Goal: Task Accomplishment & Management: Complete application form

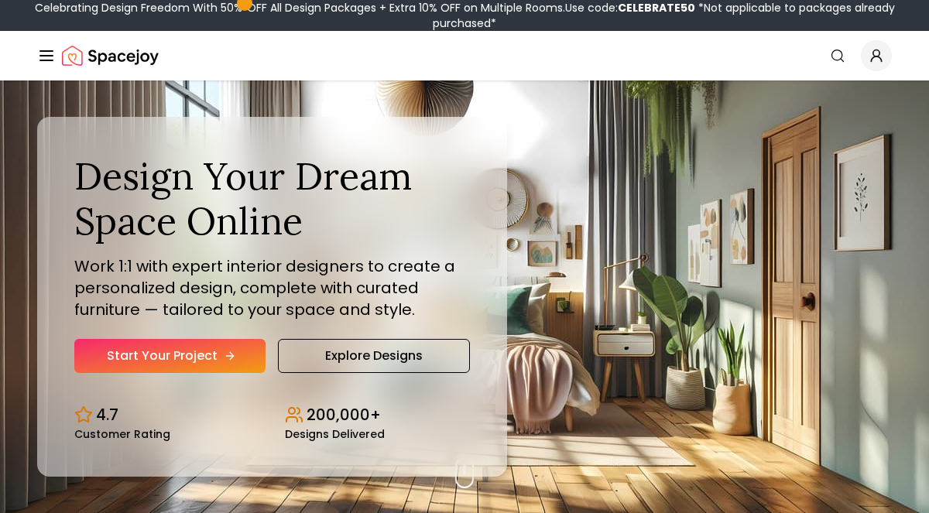
click at [150, 361] on link "Start Your Project" at bounding box center [169, 356] width 191 height 34
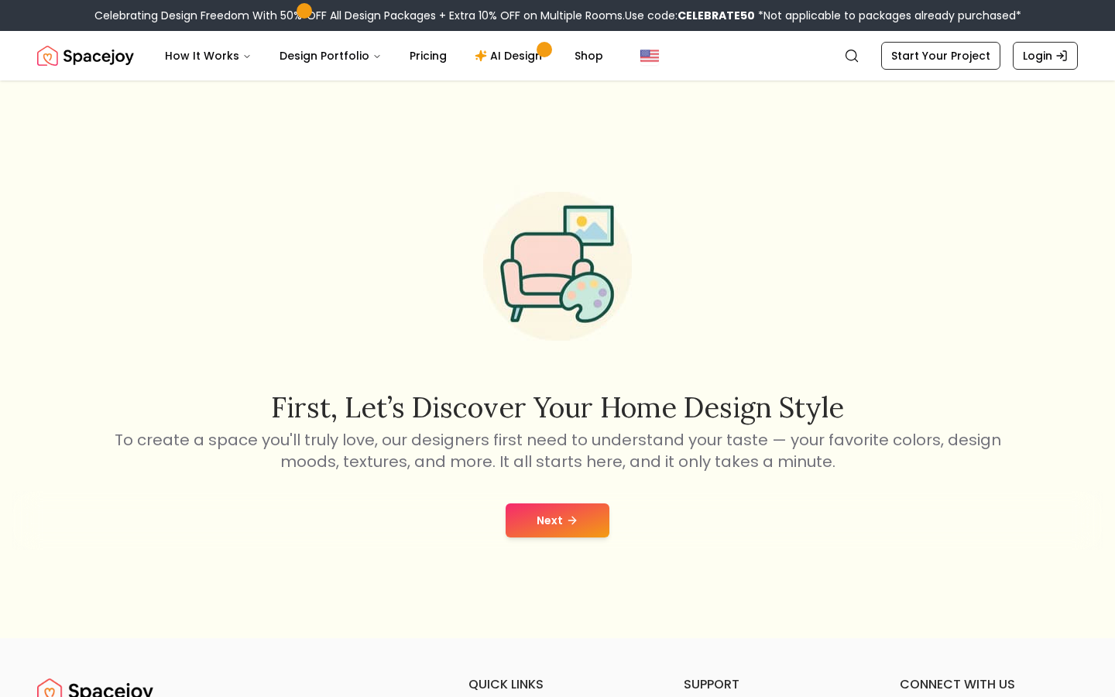
click at [553, 513] on button "Next" at bounding box center [558, 520] width 104 height 34
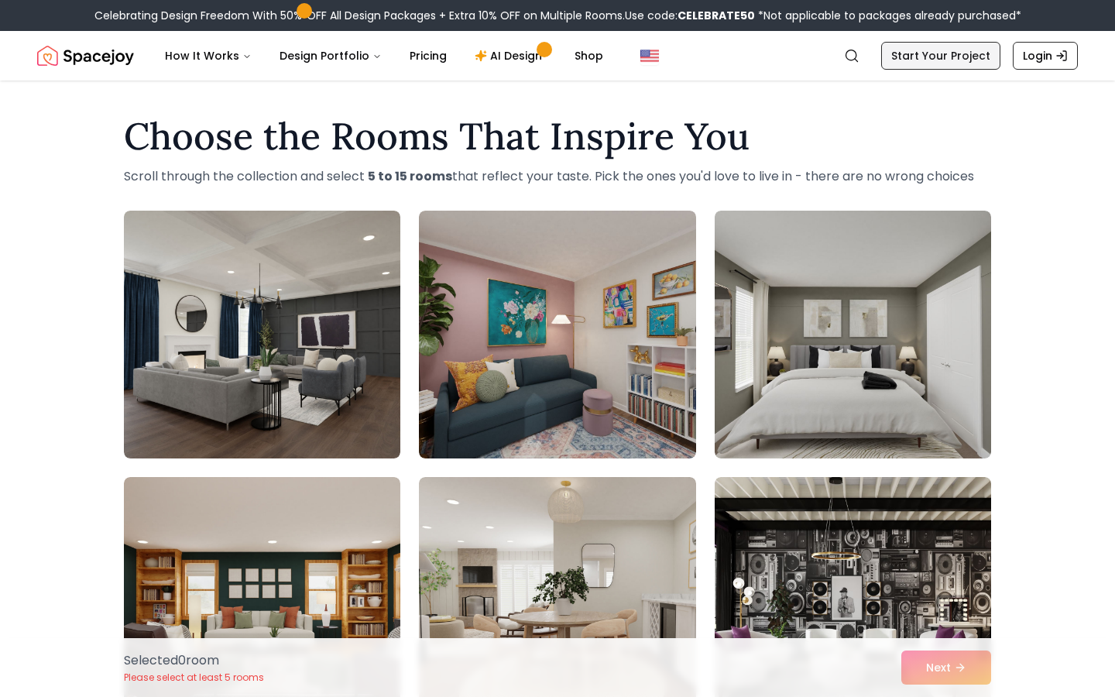
click at [928, 58] on link "Start Your Project" at bounding box center [940, 56] width 119 height 28
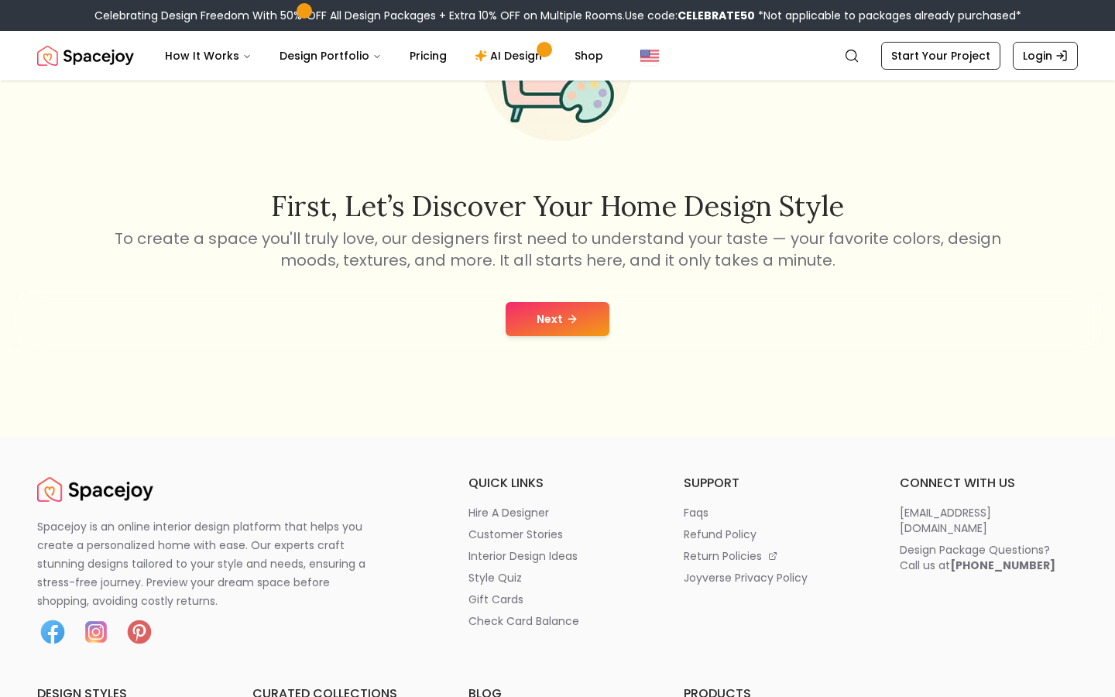
scroll to position [190, 0]
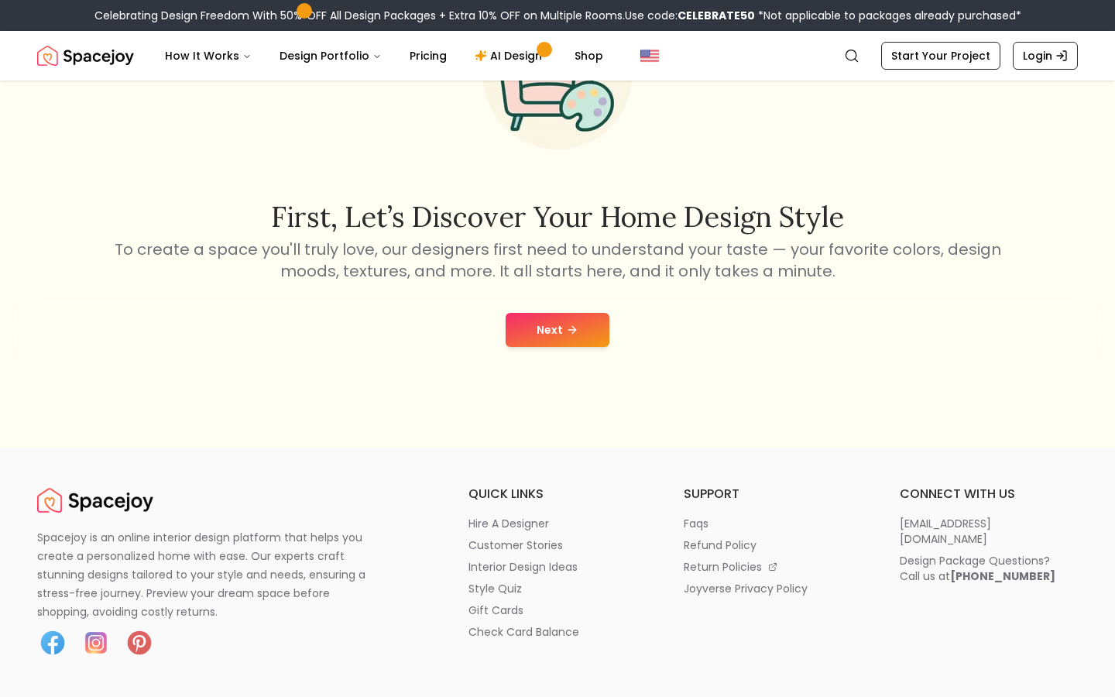
click at [595, 324] on button "Next" at bounding box center [558, 330] width 104 height 34
